Goal: Communication & Community: Participate in discussion

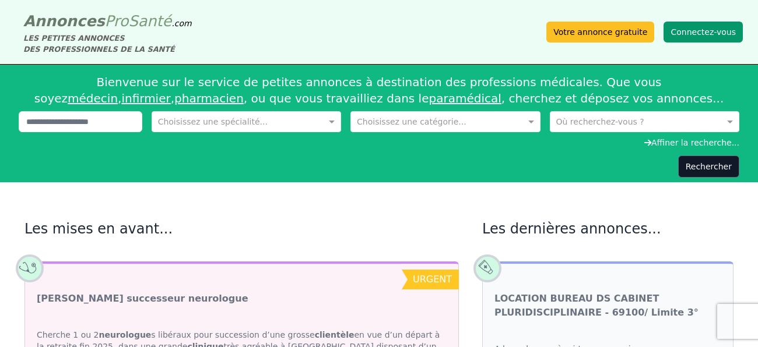
click at [732, 33] on button "Connectez-vous" at bounding box center [703, 32] width 79 height 21
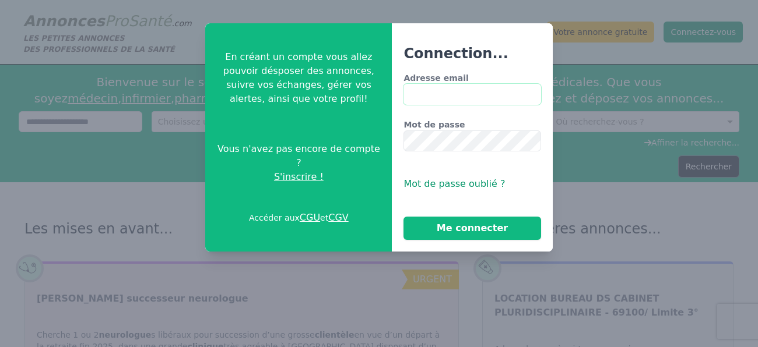
type input "**********"
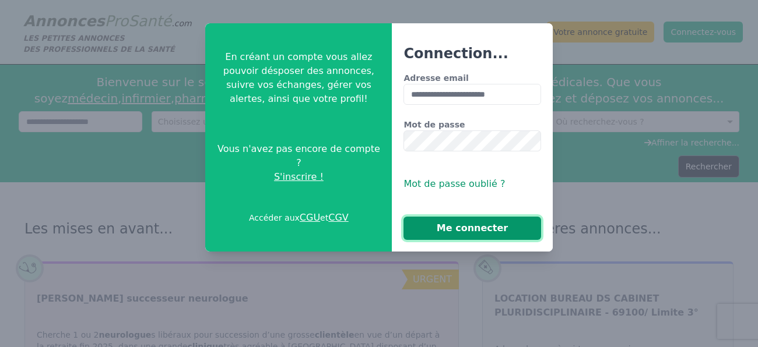
click at [475, 226] on button "Me connecter" at bounding box center [471, 228] width 137 height 23
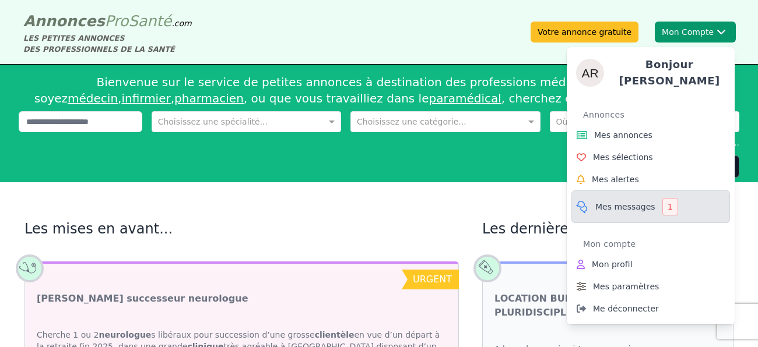
click at [621, 195] on link "Mes messages 1" at bounding box center [650, 207] width 159 height 33
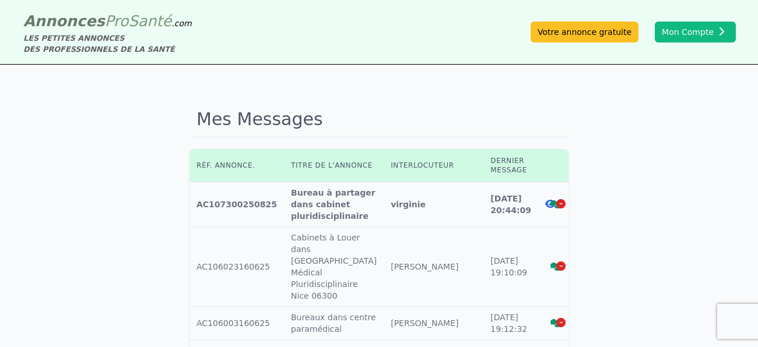
click at [550, 207] on icon at bounding box center [555, 205] width 10 height 8
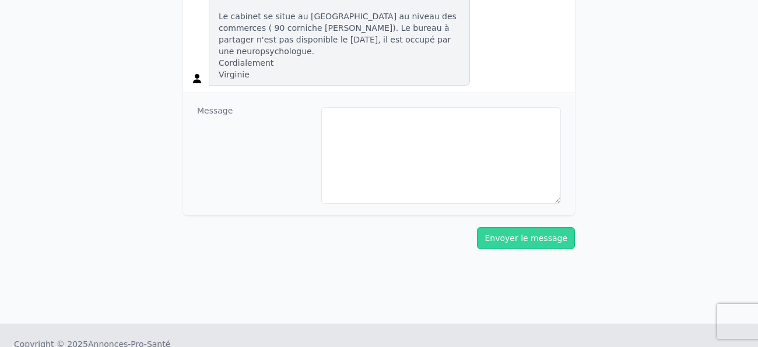
scroll to position [476, 0]
